Goal: Transaction & Acquisition: Purchase product/service

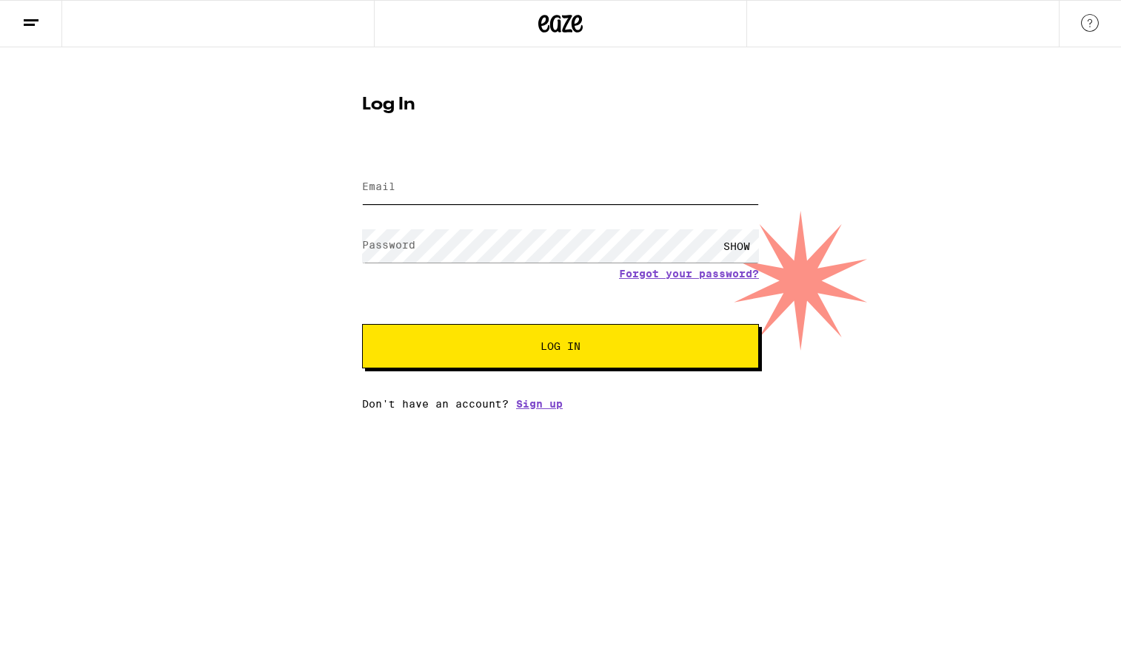
type input "[EMAIL_ADDRESS][DOMAIN_NAME]"
click at [526, 343] on span "Log In" at bounding box center [560, 346] width 277 height 10
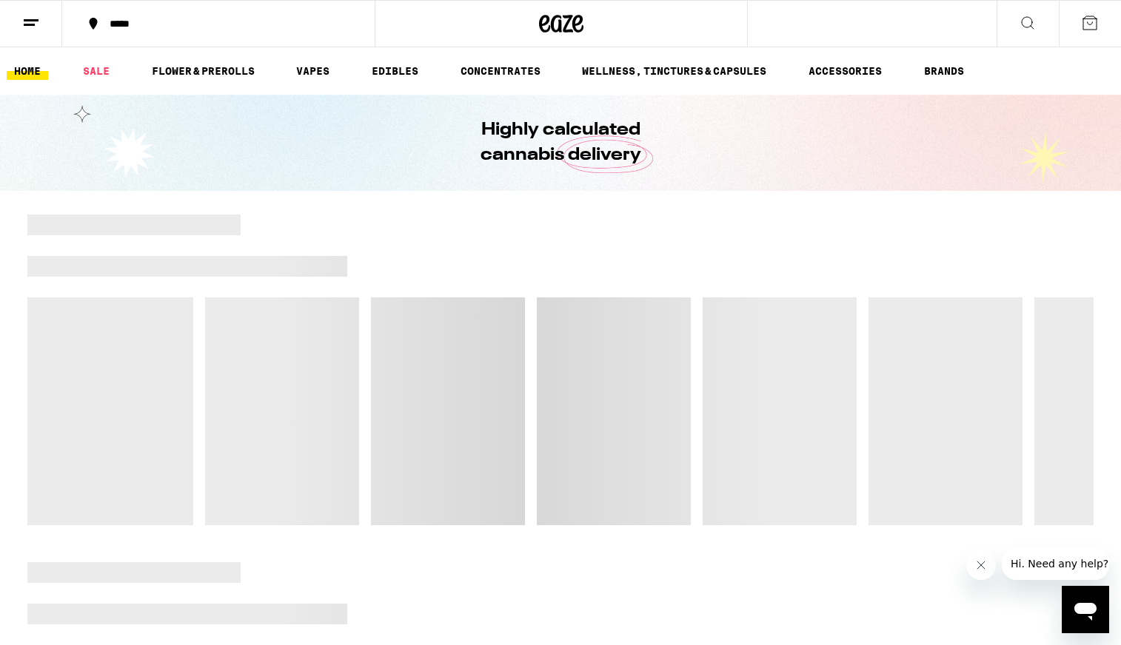
click at [44, 13] on button at bounding box center [31, 24] width 62 height 47
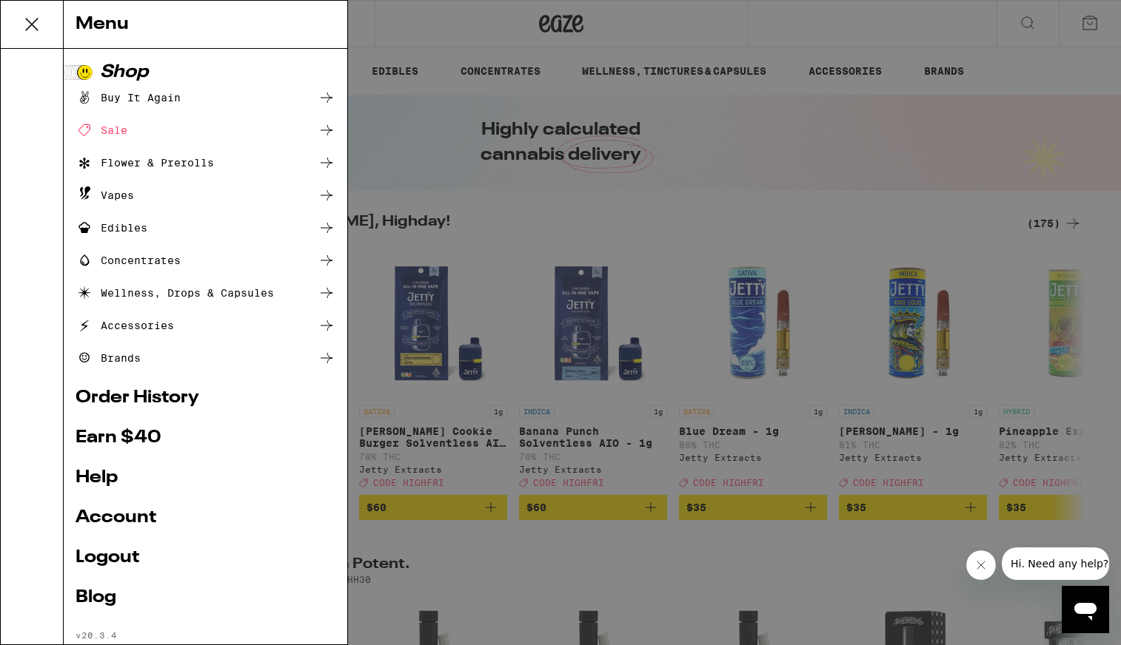
click at [39, 24] on icon at bounding box center [32, 25] width 30 height 30
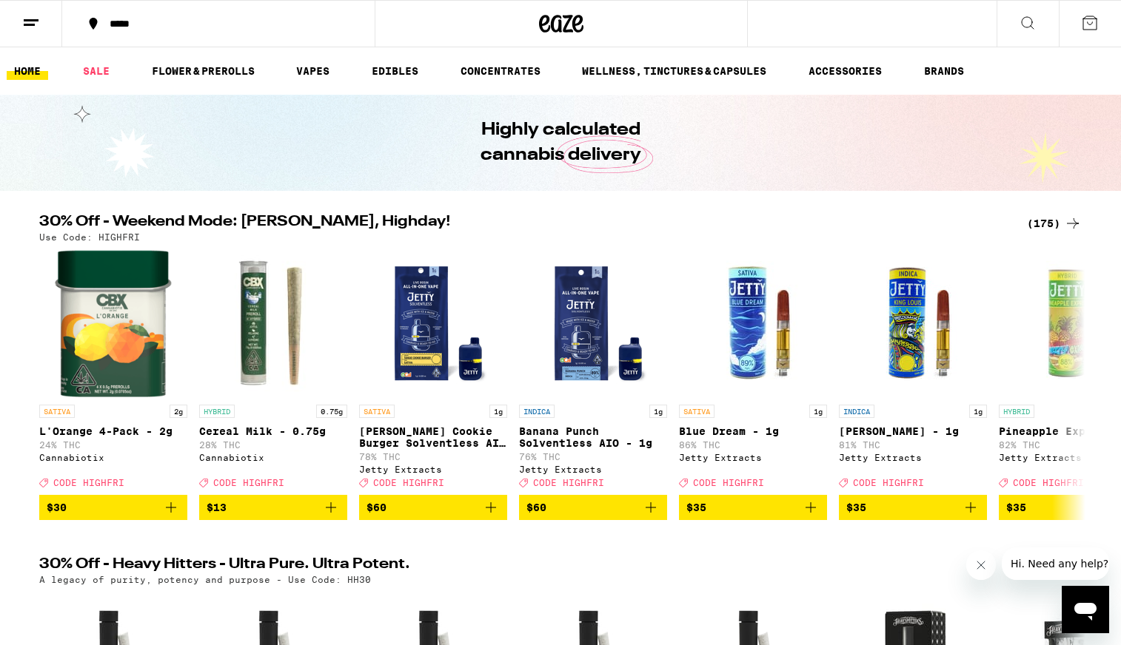
click at [133, 21] on div "*****" at bounding box center [227, 24] width 250 height 10
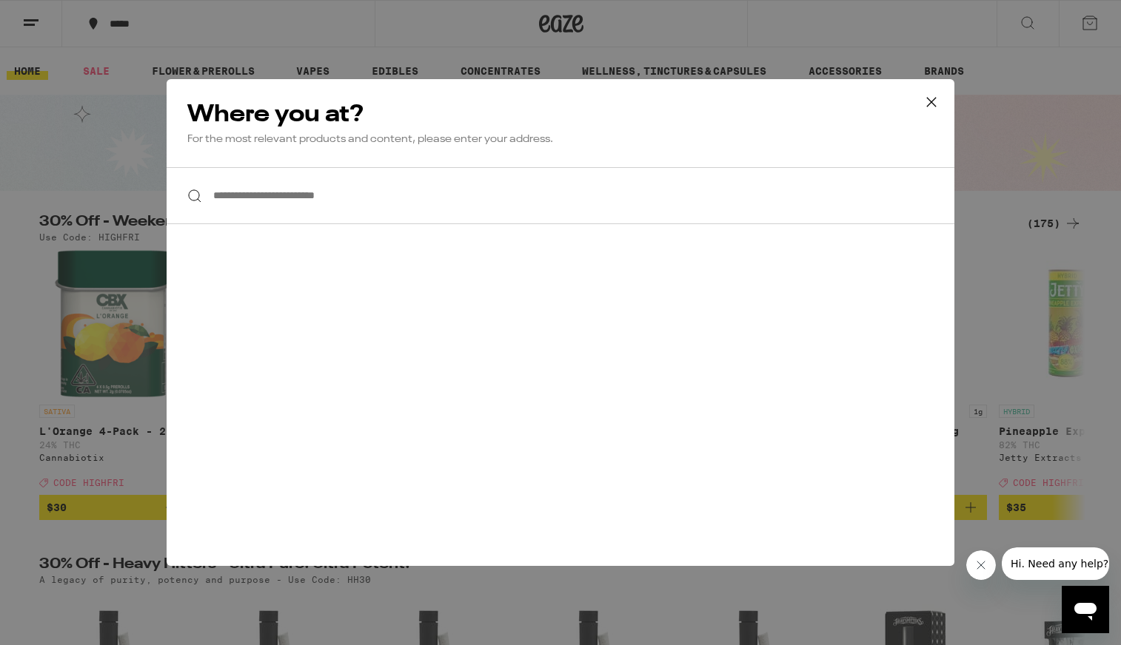
click at [429, 192] on input "**********" at bounding box center [560, 195] width 787 height 57
click at [938, 94] on icon at bounding box center [931, 102] width 22 height 22
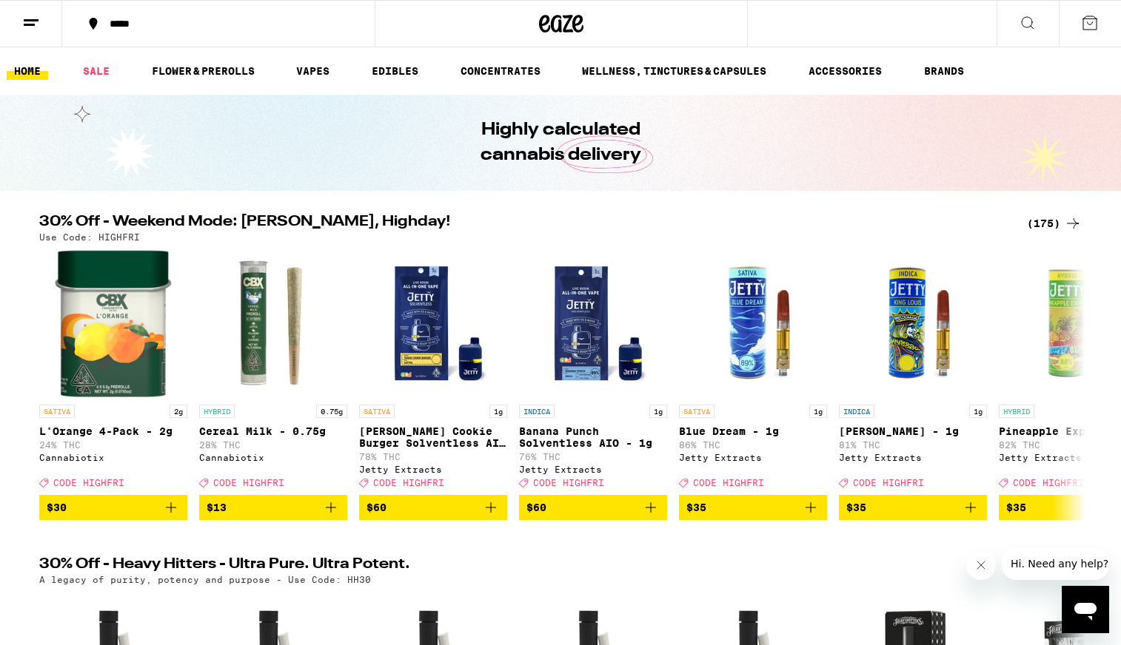
click at [41, 27] on button at bounding box center [31, 24] width 62 height 47
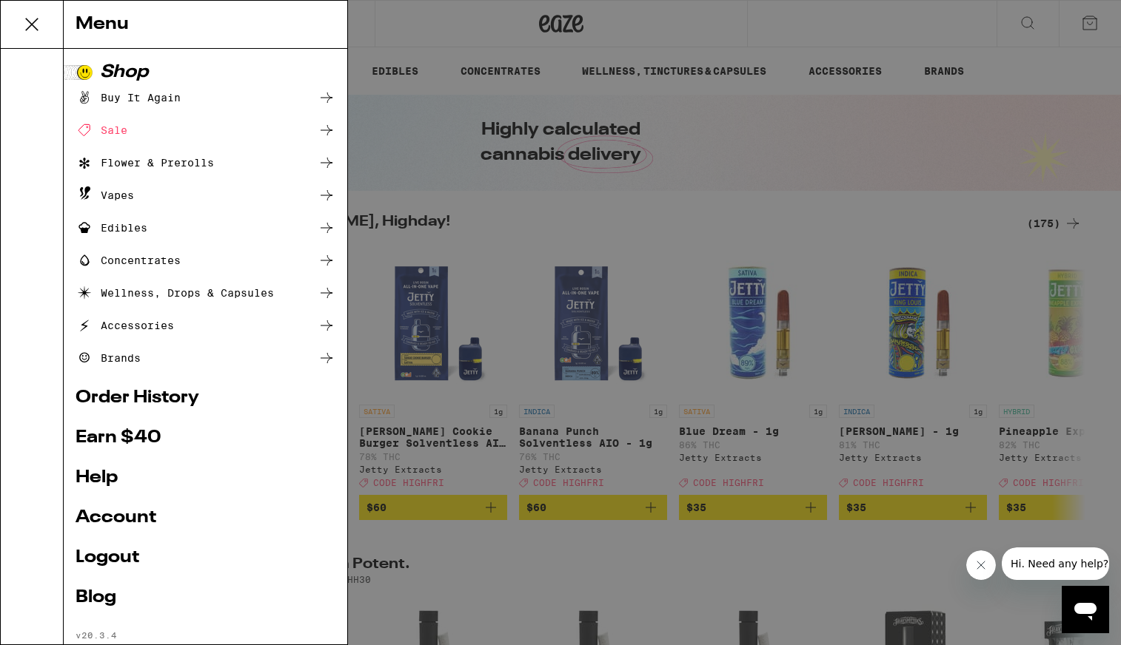
scroll to position [35, 0]
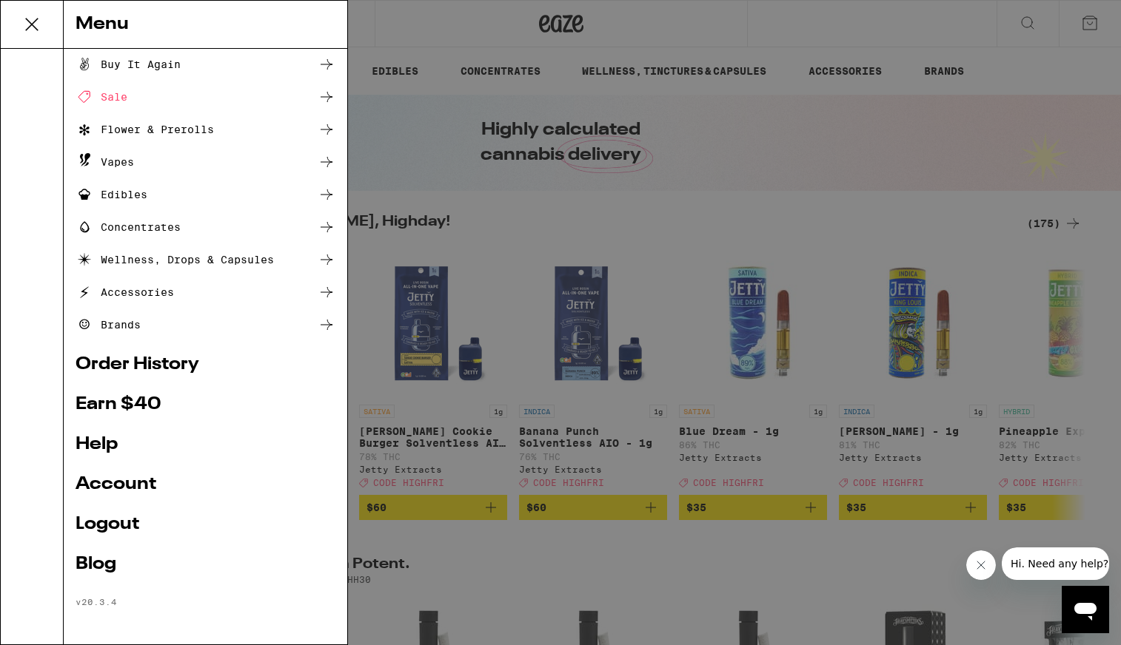
click at [104, 486] on link "Account" at bounding box center [205, 485] width 260 height 18
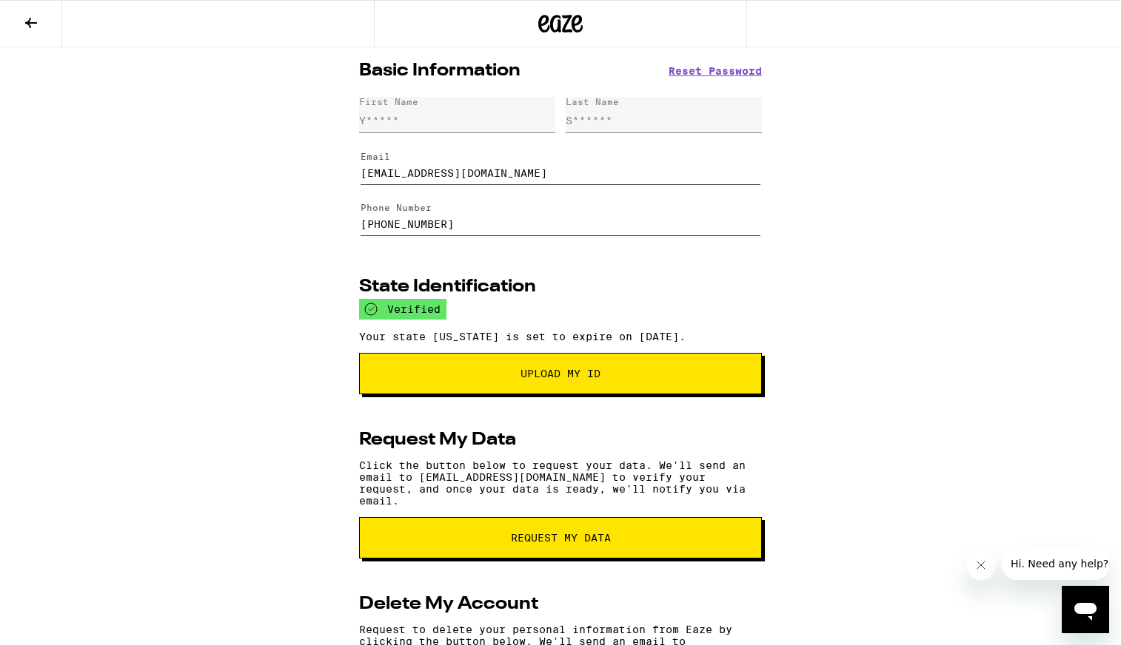
click at [27, 27] on icon at bounding box center [31, 23] width 18 height 18
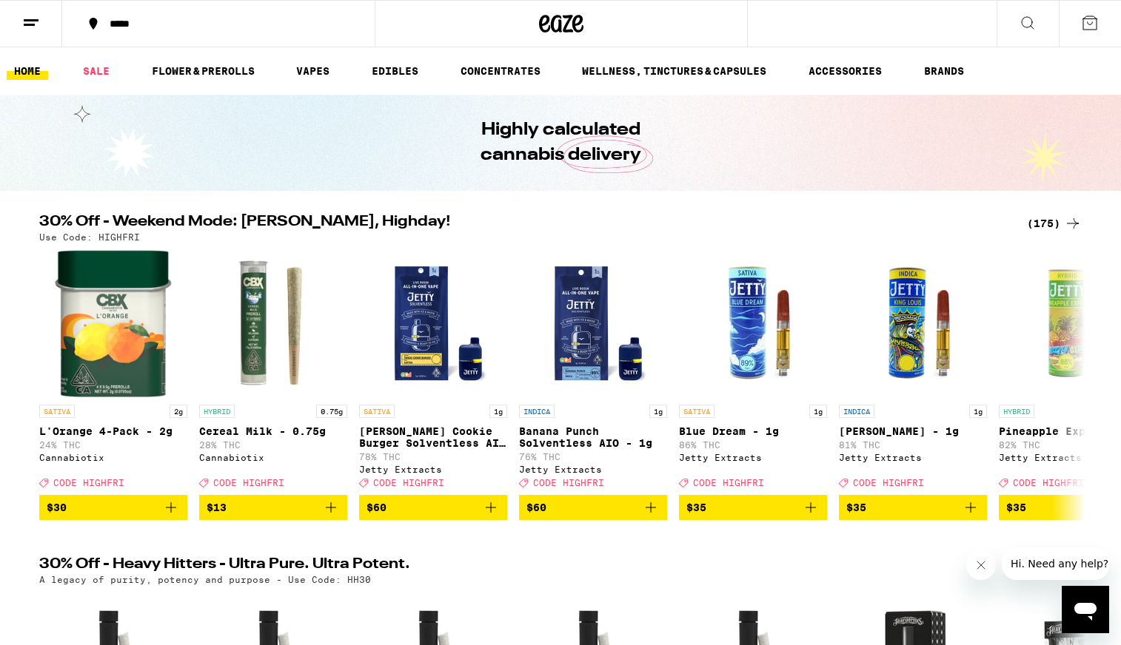
click at [27, 27] on icon at bounding box center [31, 23] width 18 height 18
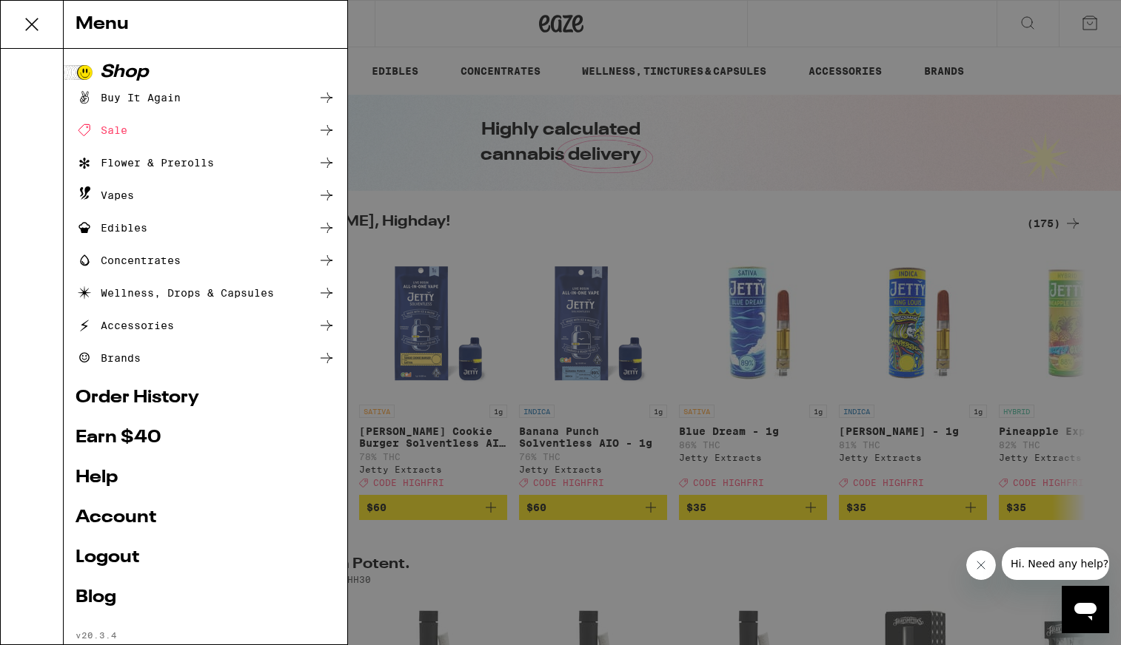
click at [138, 437] on link "Earn $ 40" at bounding box center [205, 438] width 260 height 18
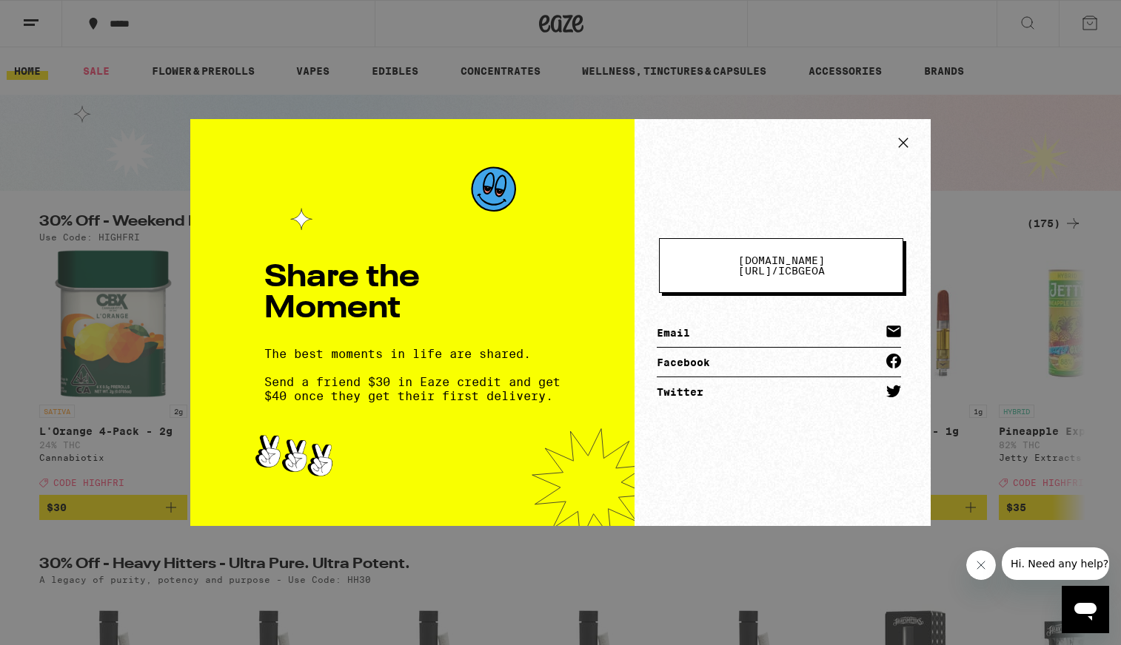
click at [899, 135] on icon at bounding box center [903, 143] width 22 height 22
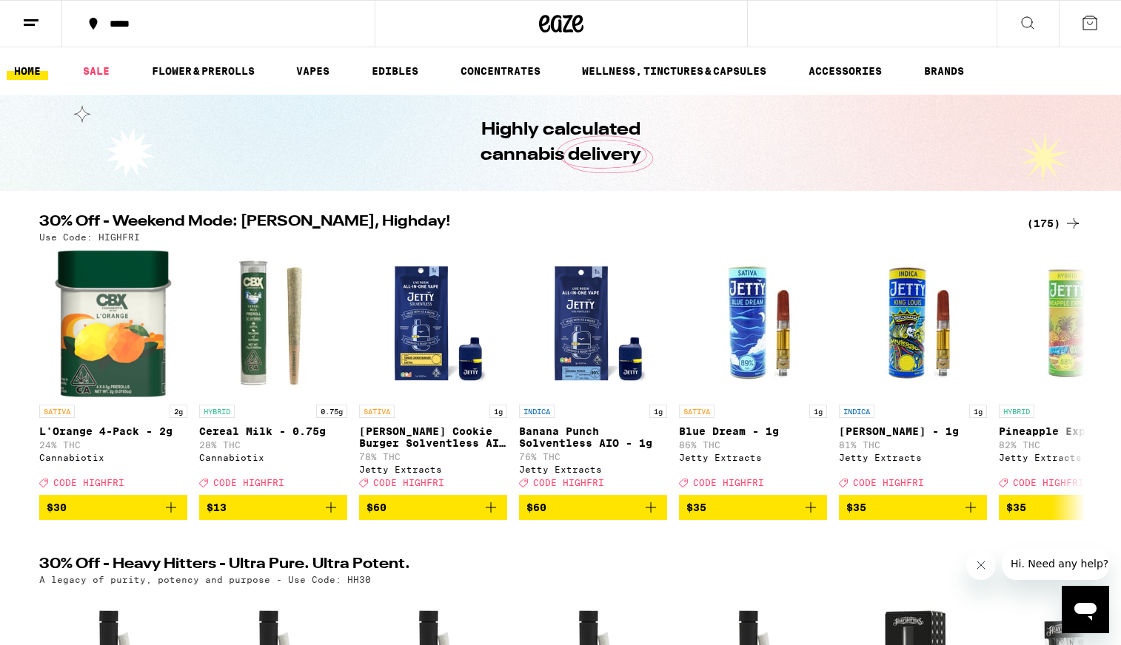
click at [35, 3] on button at bounding box center [31, 24] width 62 height 47
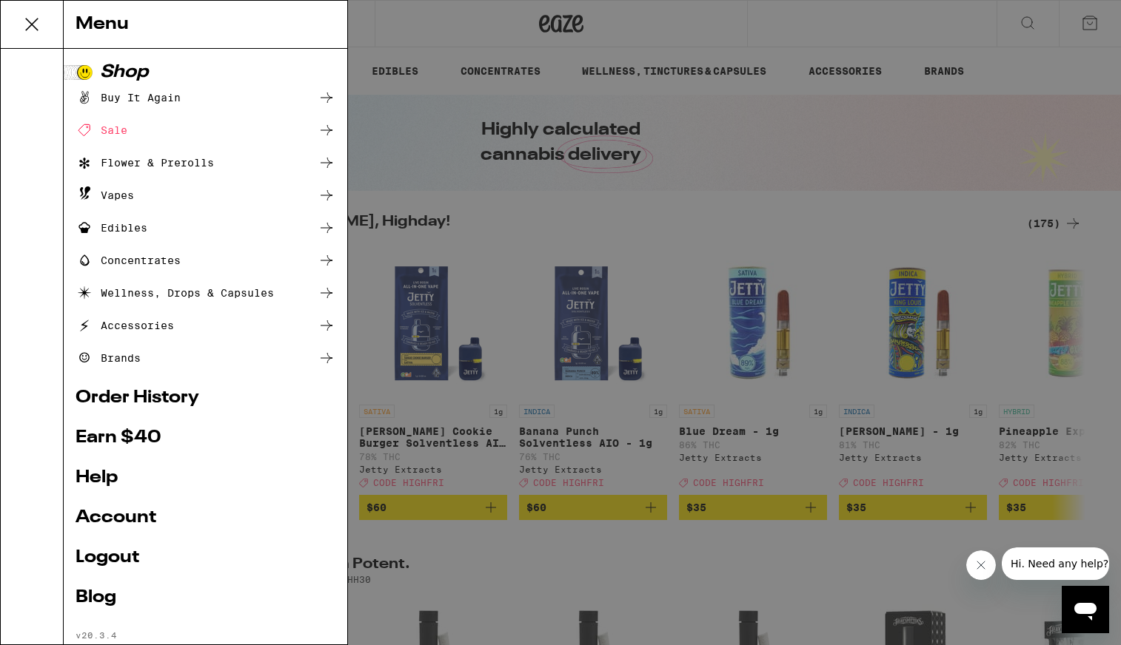
click at [156, 397] on link "Order History" at bounding box center [205, 398] width 260 height 18
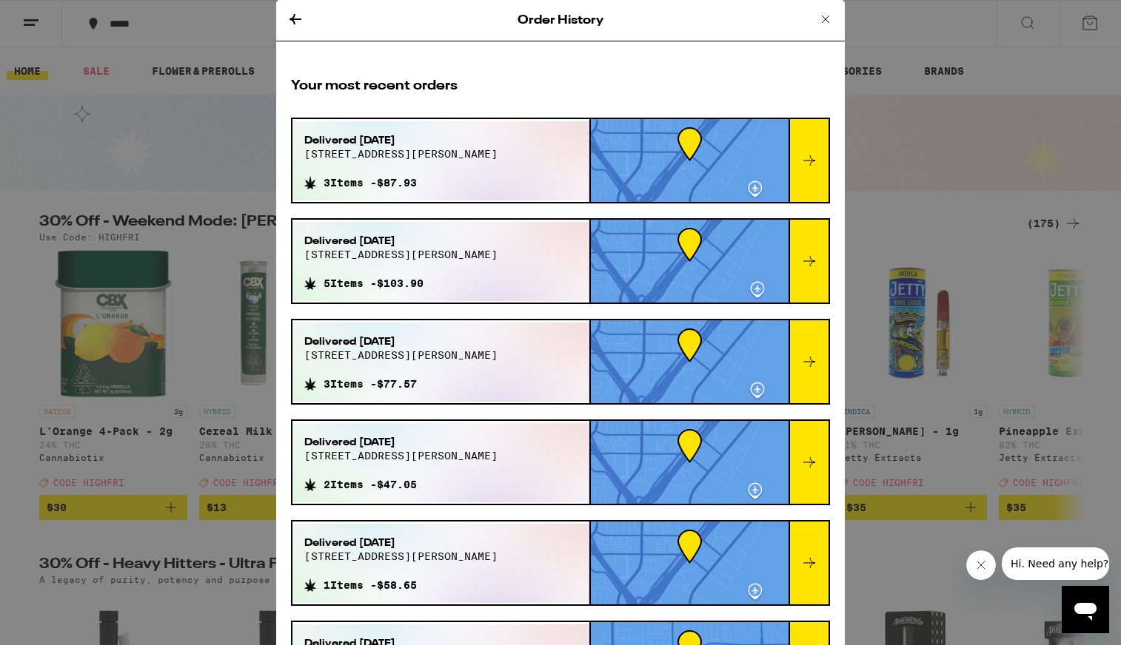
click at [822, 27] on icon at bounding box center [825, 19] width 18 height 18
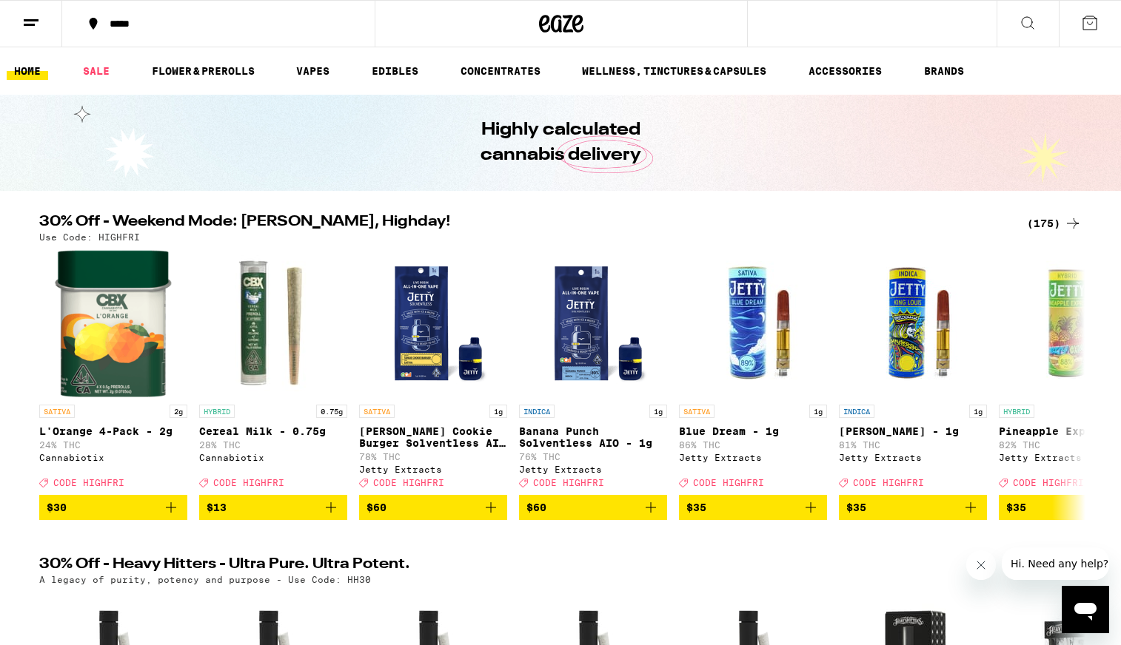
click at [30, 24] on line at bounding box center [29, 24] width 11 height 0
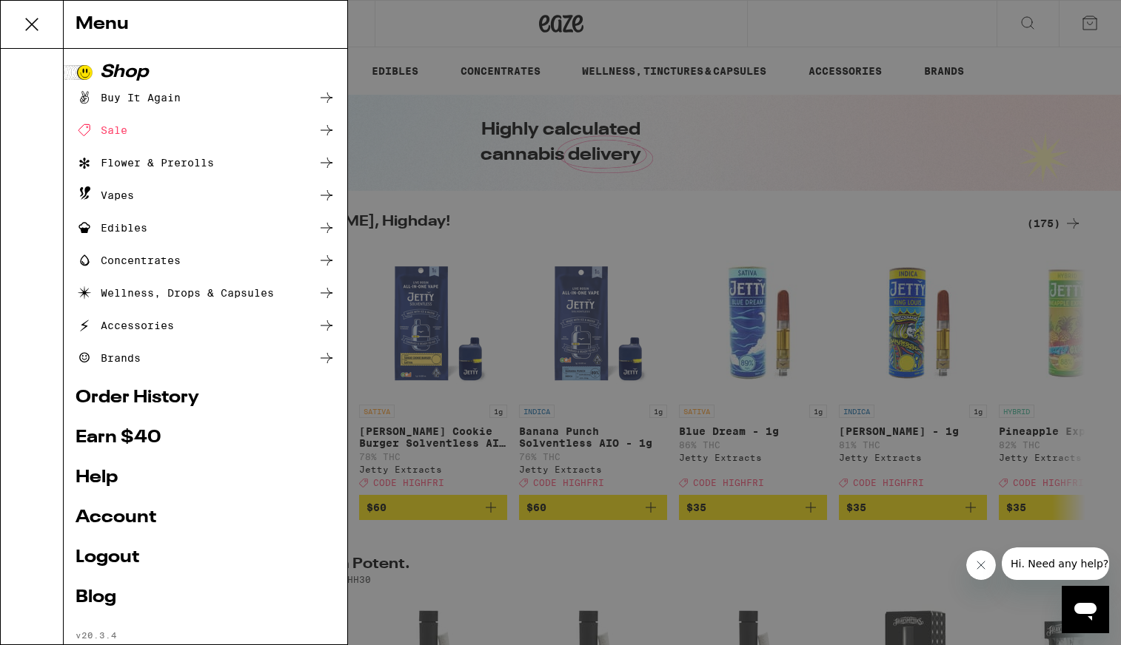
click at [132, 403] on link "Order History" at bounding box center [205, 398] width 260 height 18
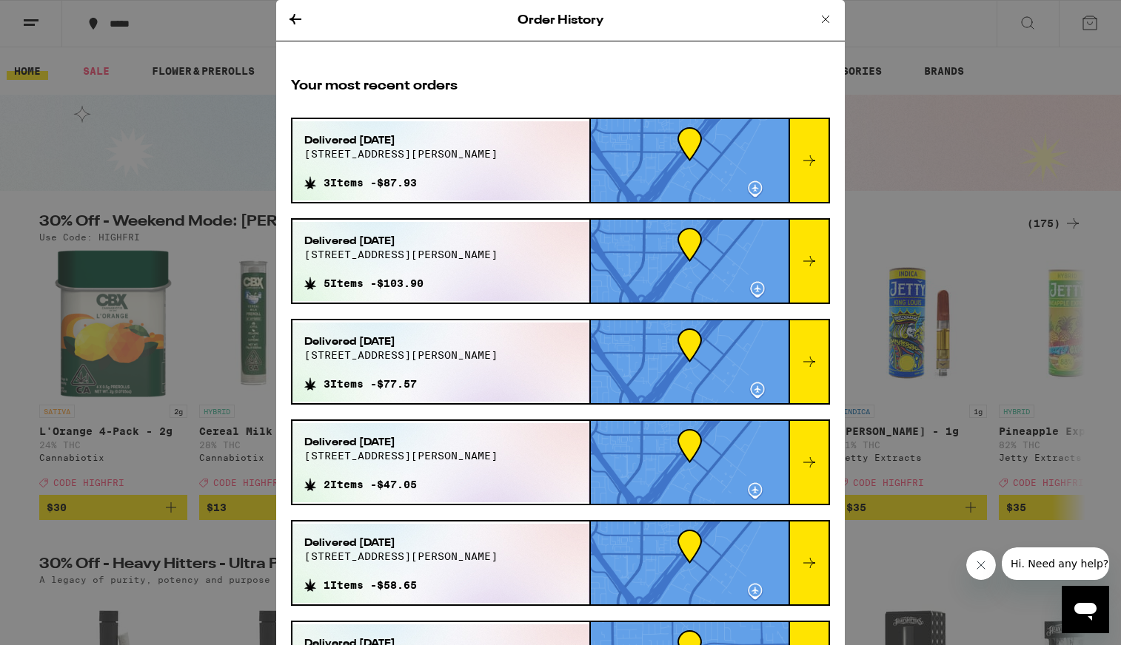
click at [798, 172] on div at bounding box center [808, 160] width 40 height 83
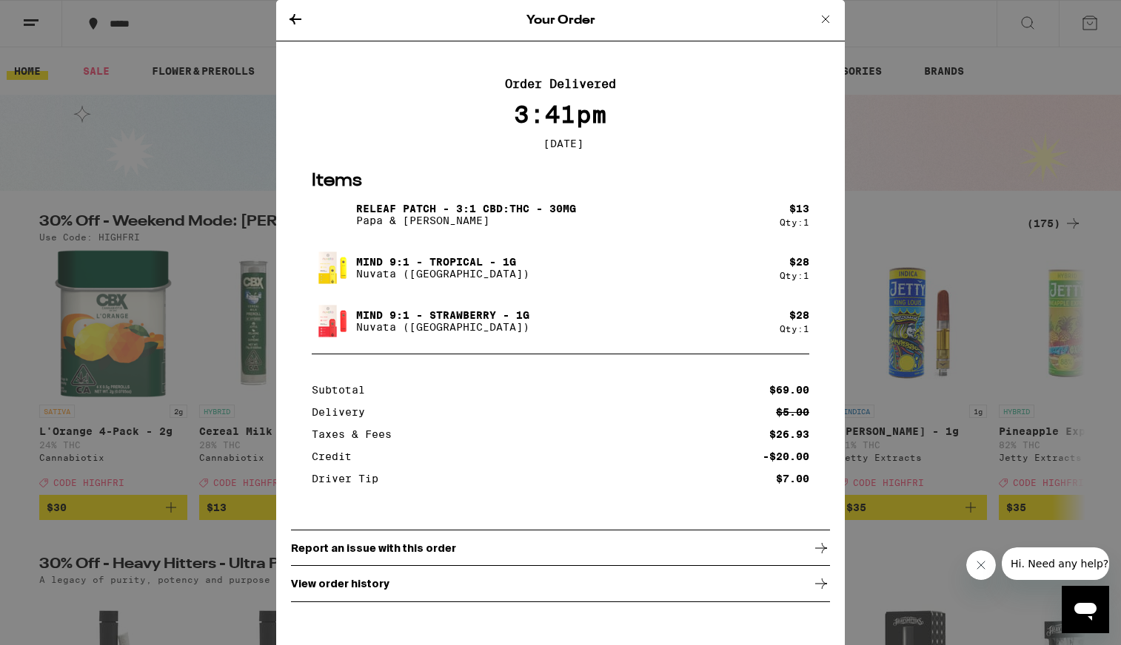
click at [392, 213] on p "Releaf Patch - 3:1 CBD:THC - 30mg" at bounding box center [466, 209] width 220 height 12
click at [389, 213] on p "Releaf Patch - 3:1 CBD:THC - 30mg" at bounding box center [466, 209] width 220 height 12
click at [413, 224] on p "Papa & [PERSON_NAME]" at bounding box center [466, 221] width 220 height 12
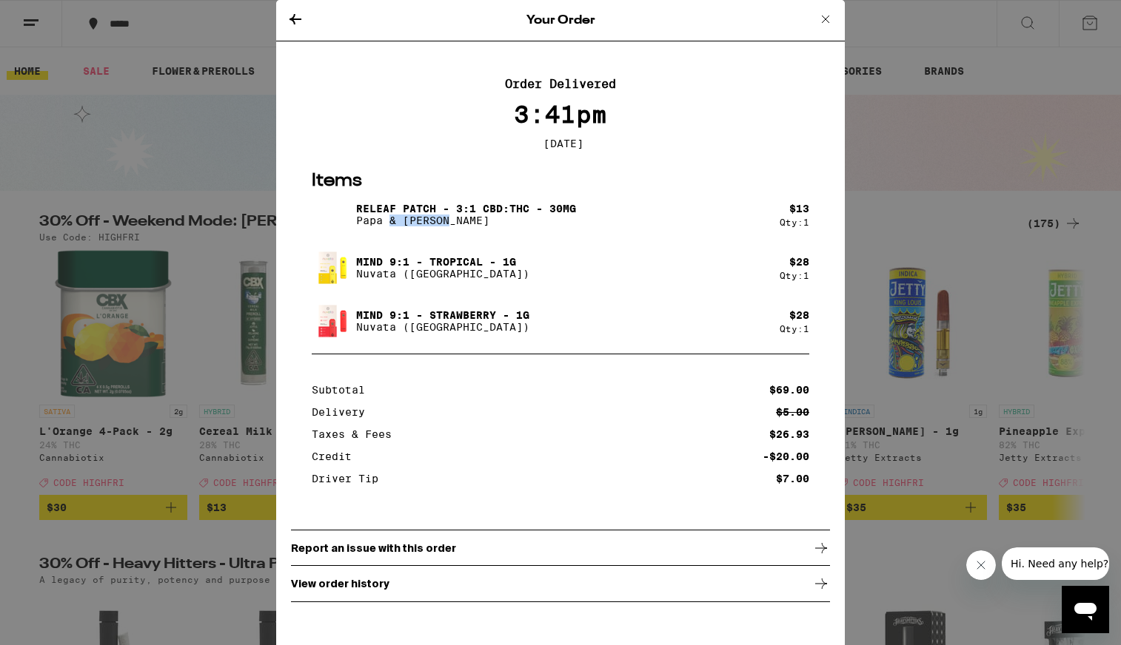
drag, startPoint x: 413, startPoint y: 224, endPoint x: 389, endPoint y: 224, distance: 23.7
click at [389, 224] on p "Papa & [PERSON_NAME]" at bounding box center [466, 221] width 220 height 12
click at [363, 226] on p "Papa & [PERSON_NAME]" at bounding box center [466, 221] width 220 height 12
drag, startPoint x: 363, startPoint y: 226, endPoint x: 417, endPoint y: 226, distance: 54.0
click at [417, 226] on p "Papa & [PERSON_NAME]" at bounding box center [466, 221] width 220 height 12
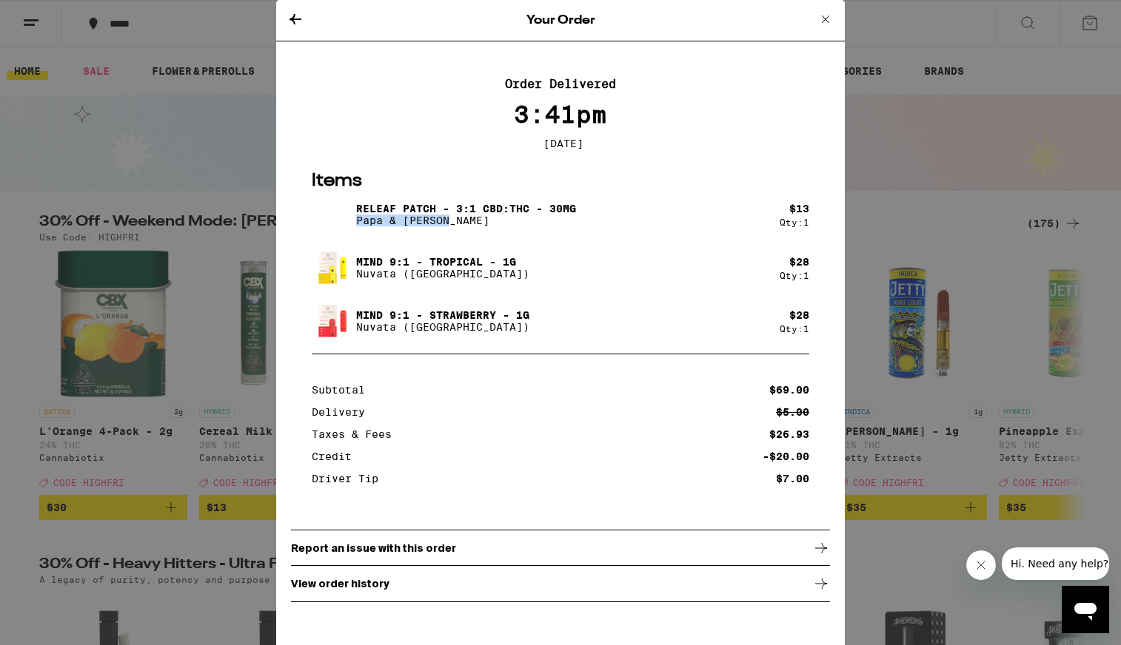
copy p "Papa & [PERSON_NAME]"
click at [866, 167] on div "Your Order Order Delivered 3:41pm [DATE] Items Releaf Patch - 3:1 CBD:THC - 30m…" at bounding box center [560, 322] width 1121 height 645
click at [827, 15] on icon at bounding box center [825, 19] width 18 height 18
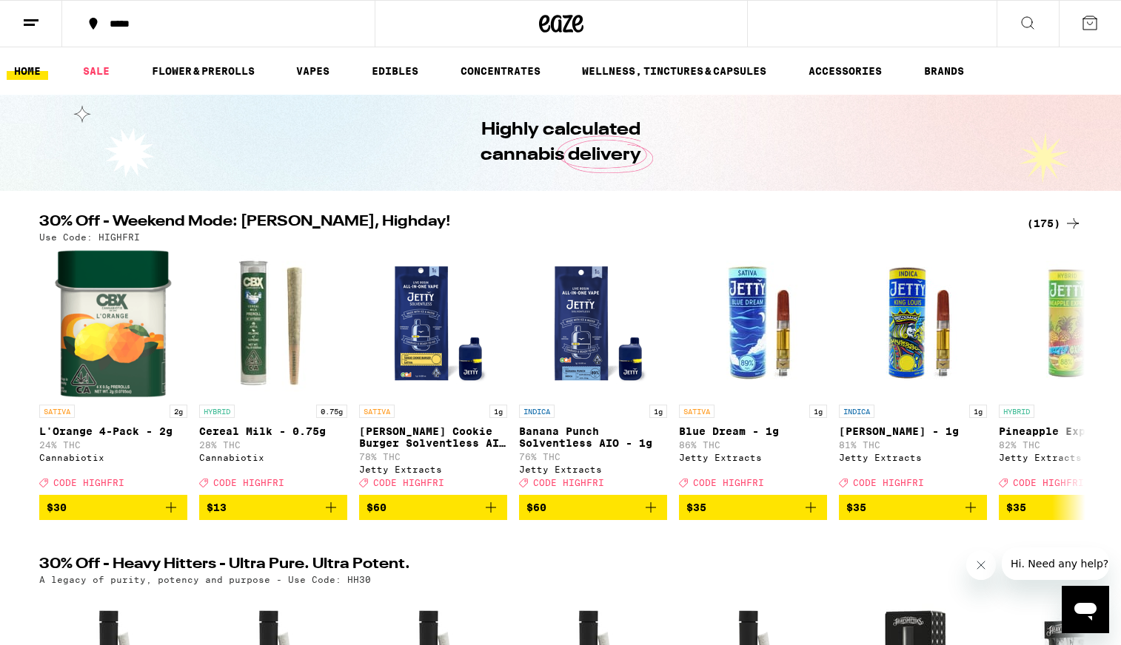
click at [1037, 24] on button at bounding box center [1027, 24] width 62 height 47
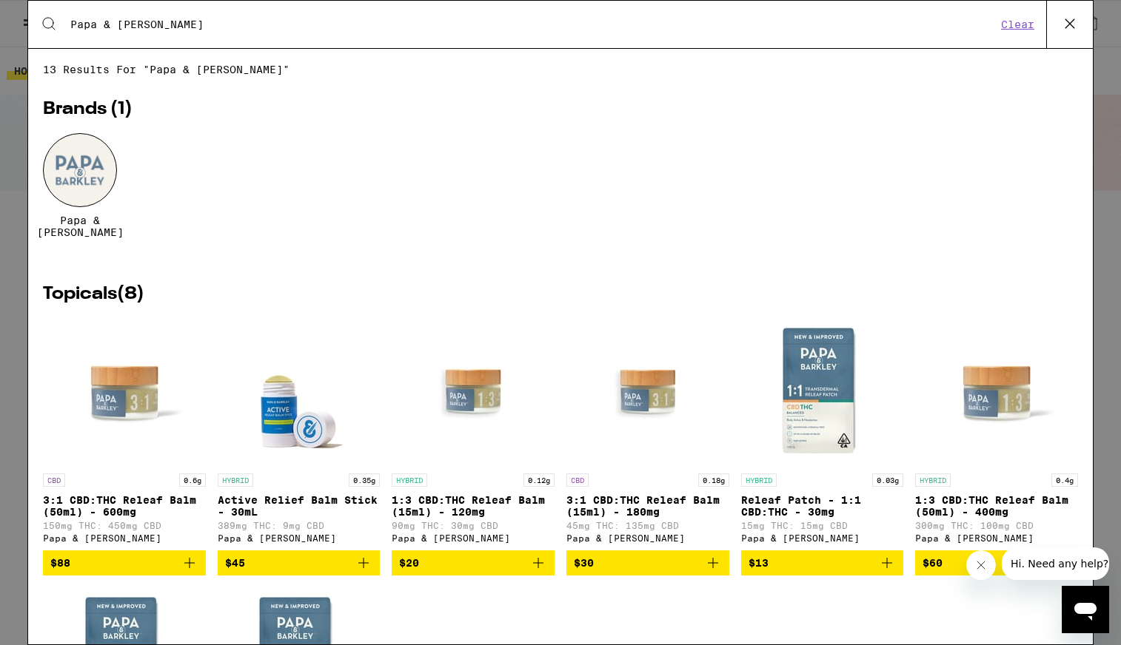
type input "Papa & [PERSON_NAME]"
click at [95, 155] on div at bounding box center [80, 170] width 74 height 74
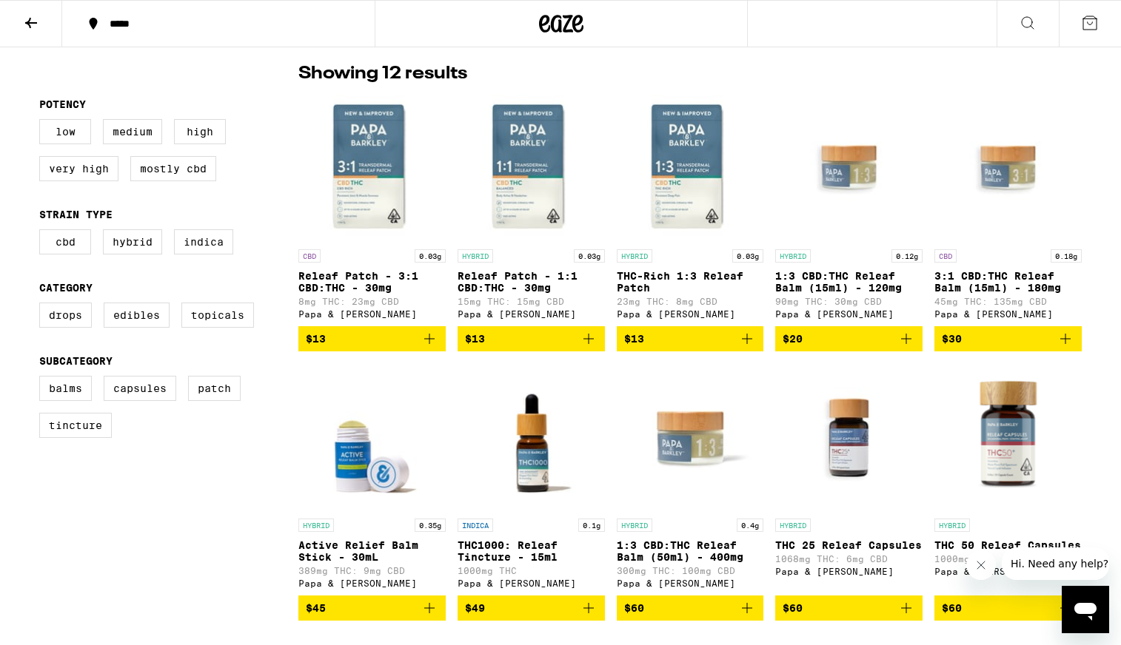
scroll to position [380, 0]
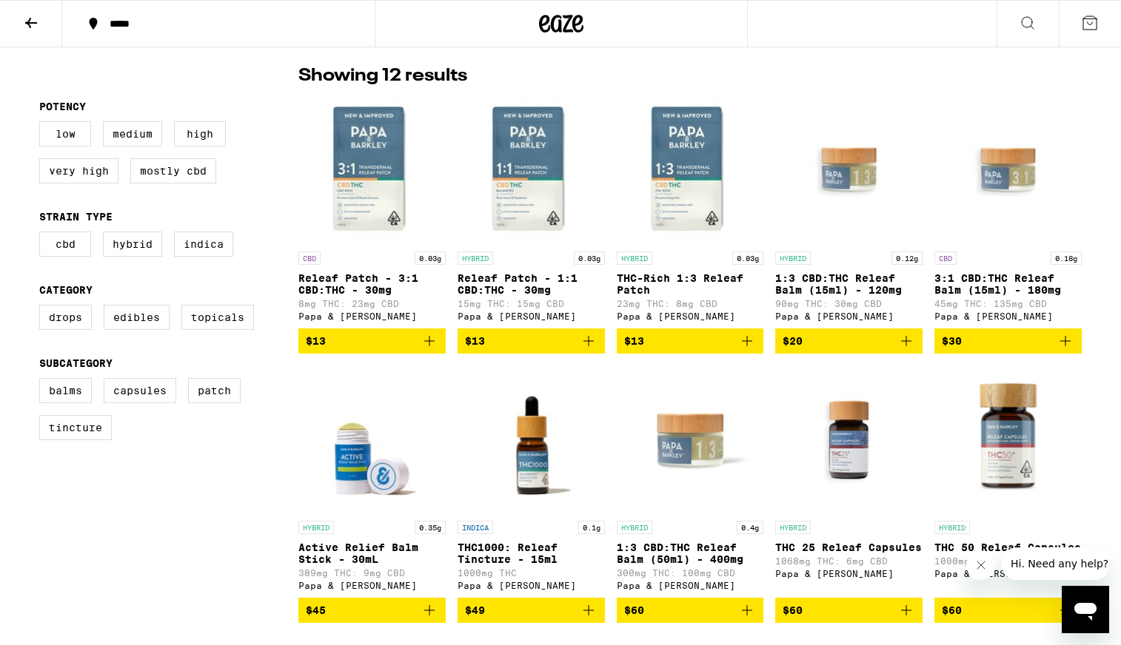
click at [796, 64] on div "Showing 12 results" at bounding box center [689, 76] width 783 height 25
